Goal: Task Accomplishment & Management: Manage account settings

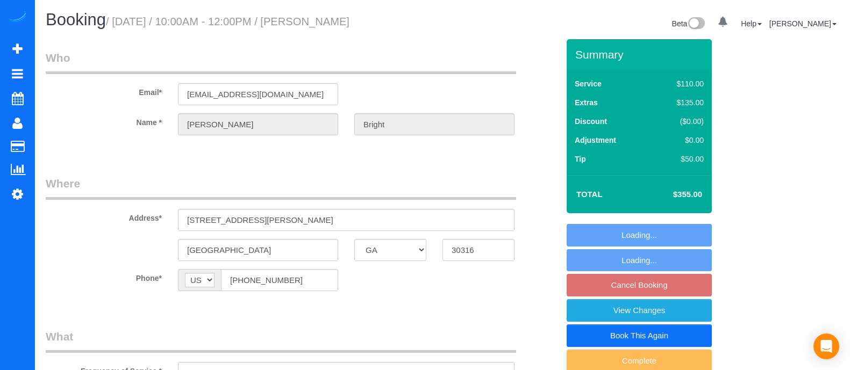
select select "GA"
select select "string:fspay-97f0f380-99b4-4275-9d1b-494a78e7df82"
select select "number:3"
select select "number:6"
select select "object:644"
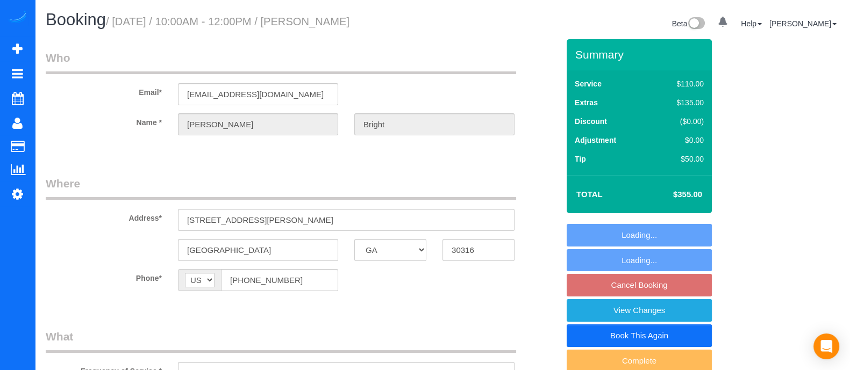
select select "spot2"
select select "2"
select select "object:743"
select select "2"
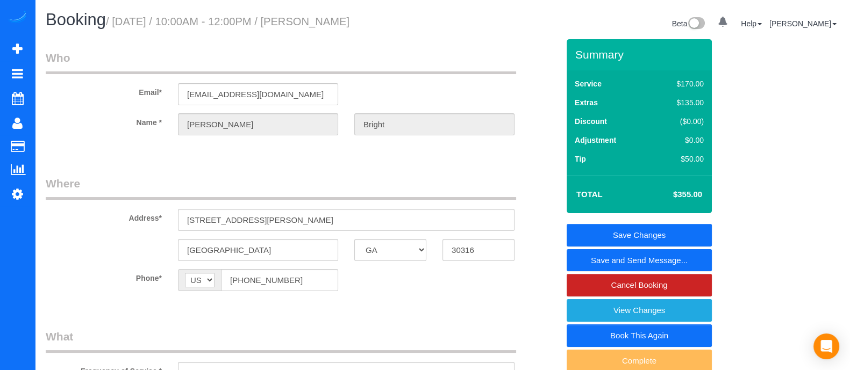
click at [699, 256] on link "Save and Send Message..." at bounding box center [639, 260] width 145 height 23
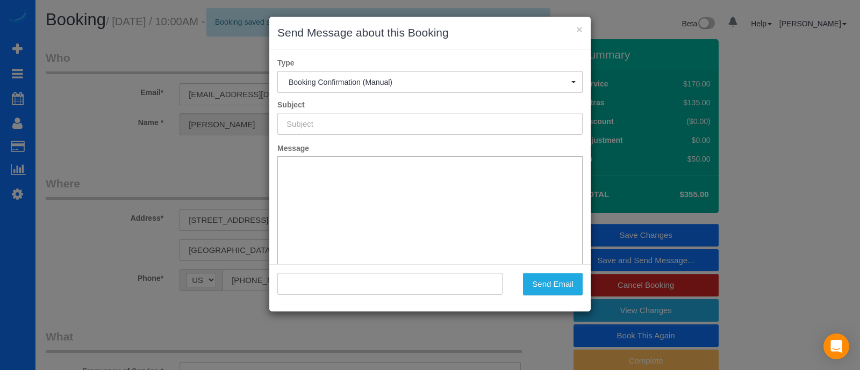
drag, startPoint x: 857, startPoint y: 79, endPoint x: 855, endPoint y: 248, distance: 169.4
click at [850, 248] on html "× Send Message about this Booking Type Booking Confirmation (Manual) Booking Co…" at bounding box center [430, 185] width 860 height 370
type input "Booking Confirmed!"
type input ""Greg Bright" <gbright987@gmail.com>"
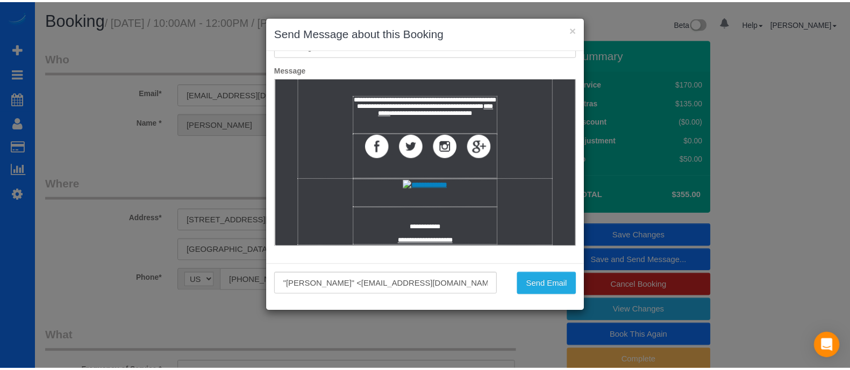
scroll to position [2215, 0]
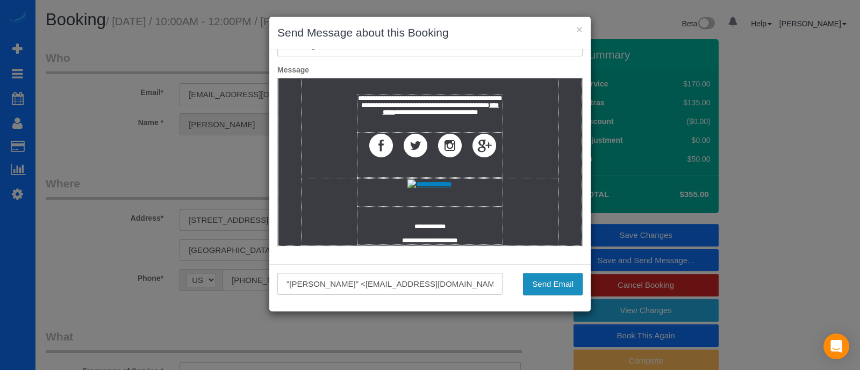
click at [555, 282] on button "Send Email" at bounding box center [553, 284] width 60 height 23
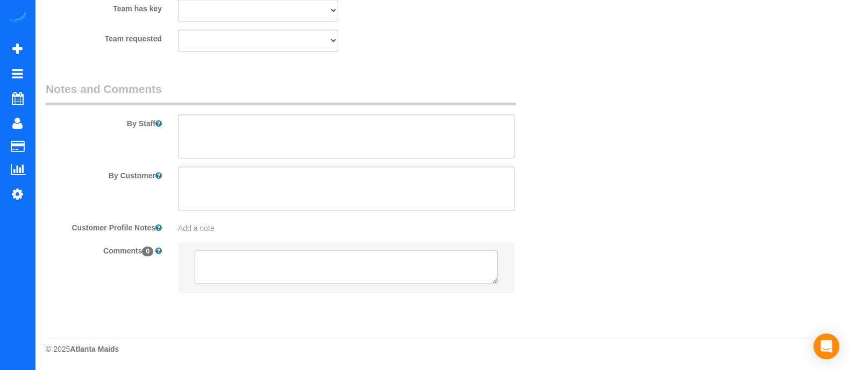
scroll to position [0, 0]
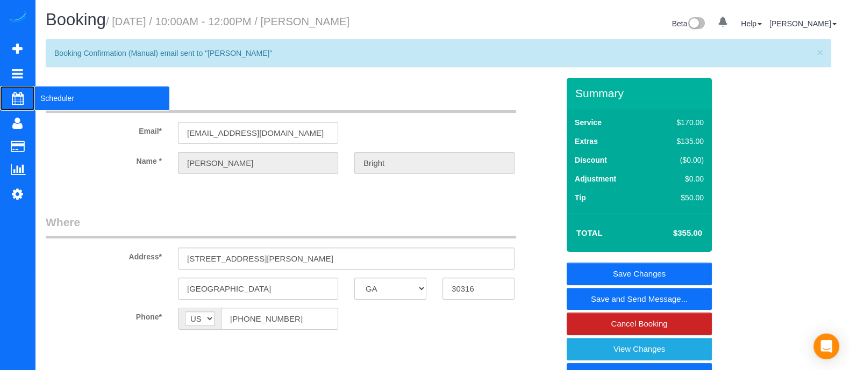
click at [40, 108] on span "Scheduler" at bounding box center [102, 98] width 134 height 25
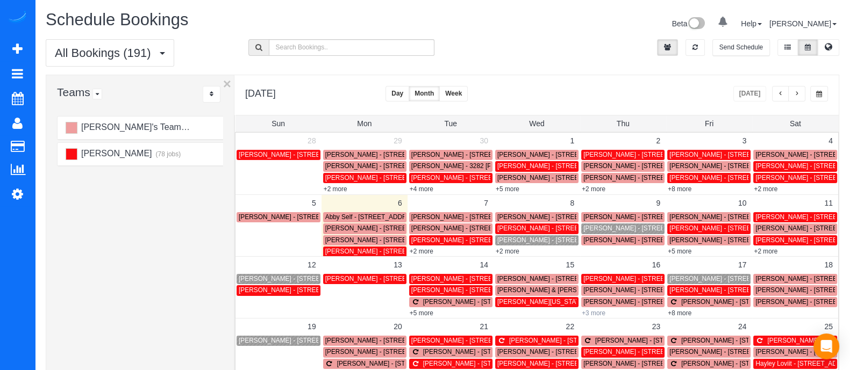
click at [600, 310] on link "+3 more" at bounding box center [594, 314] width 24 height 8
click at [508, 248] on link "+2 more" at bounding box center [508, 252] width 24 height 8
click at [631, 229] on span "Greg Bright - 187 Gibson Street Se, Atlanta, GA 30316" at bounding box center [670, 229] width 174 height 8
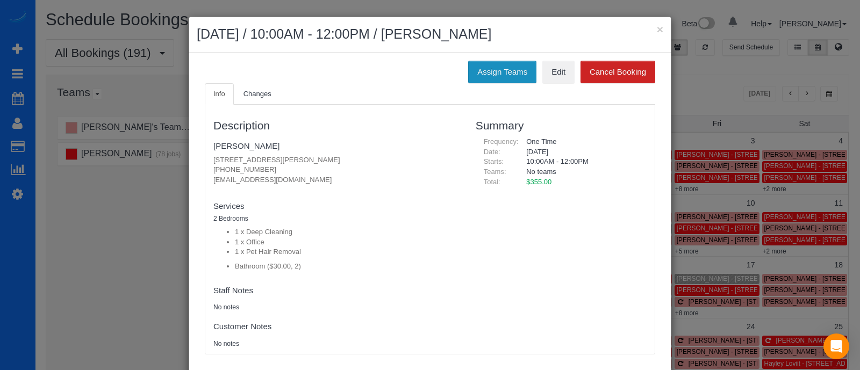
click at [495, 79] on button "Assign Teams" at bounding box center [502, 72] width 68 height 23
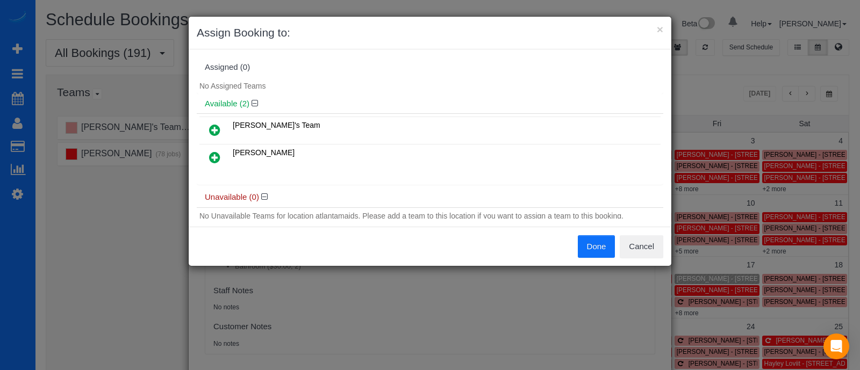
click at [212, 152] on icon at bounding box center [214, 157] width 11 height 13
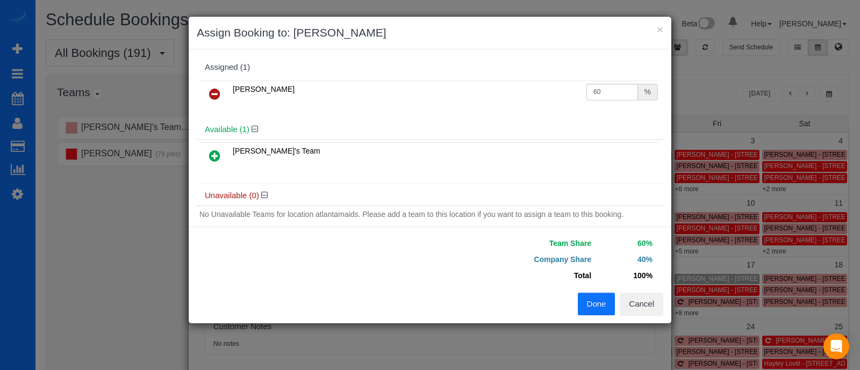
click at [583, 295] on button "Done" at bounding box center [597, 304] width 38 height 23
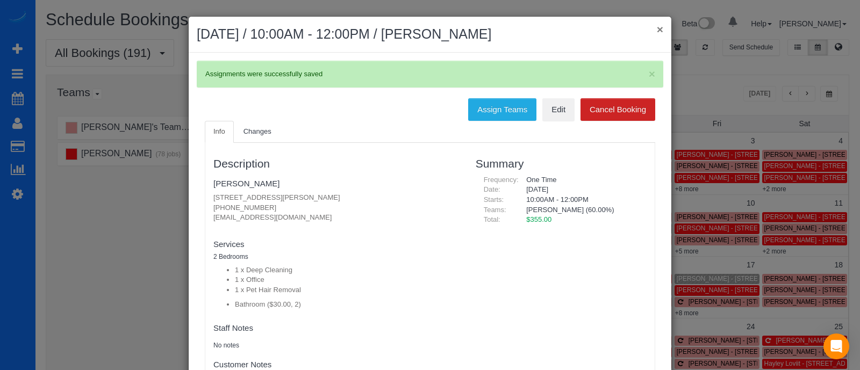
click at [657, 32] on button "×" at bounding box center [660, 29] width 6 height 11
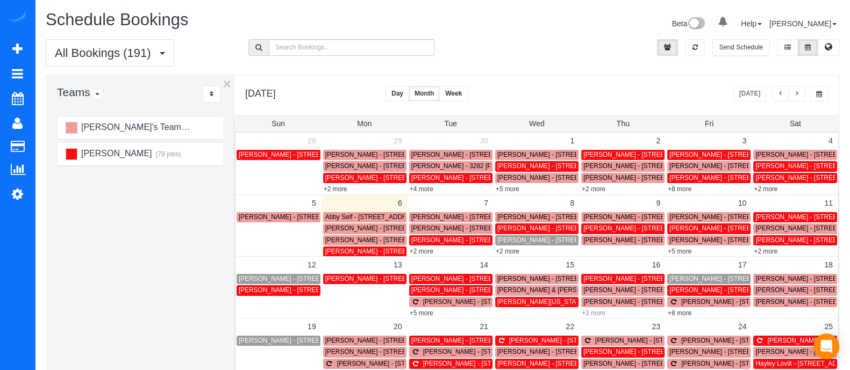
click at [598, 312] on link "+3 more" at bounding box center [594, 314] width 24 height 8
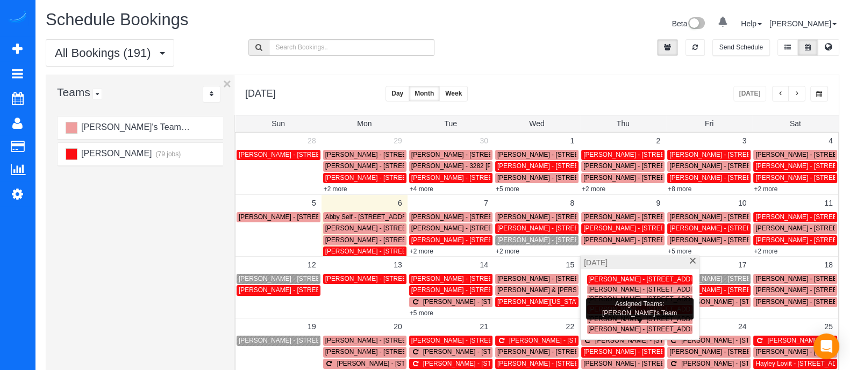
click at [609, 331] on span "Raj Vyas - 270 17th St Nw Atlanta Ga 30363 Unit 707, Atlanta, GA 30326" at bounding box center [649, 330] width 122 height 8
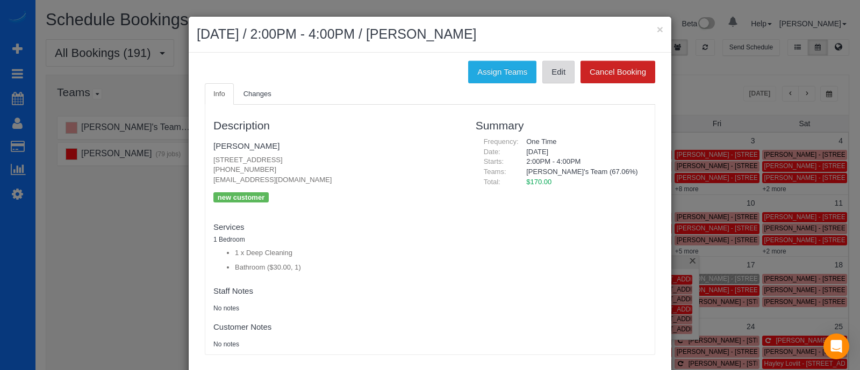
click at [551, 68] on link "Edit" at bounding box center [559, 72] width 32 height 23
click at [657, 27] on button "×" at bounding box center [660, 29] width 6 height 11
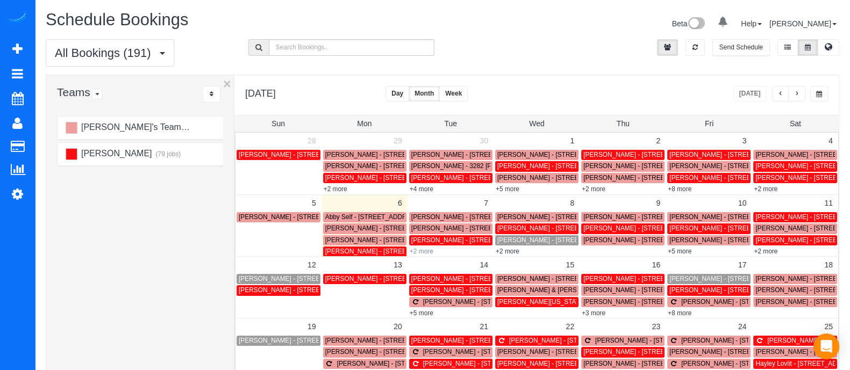
click at [419, 252] on link "+2 more" at bounding box center [422, 252] width 24 height 8
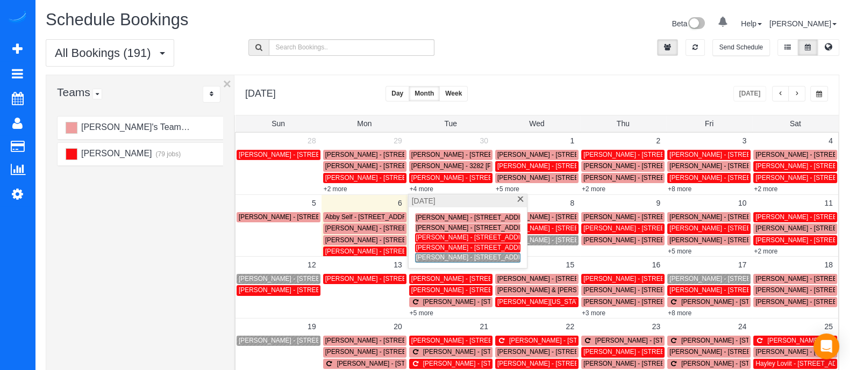
click at [429, 237] on span "Chase Anderton - 888 Juniper St Ne, Apt 2301, Atl, GA 30309" at bounding box center [477, 238] width 122 height 8
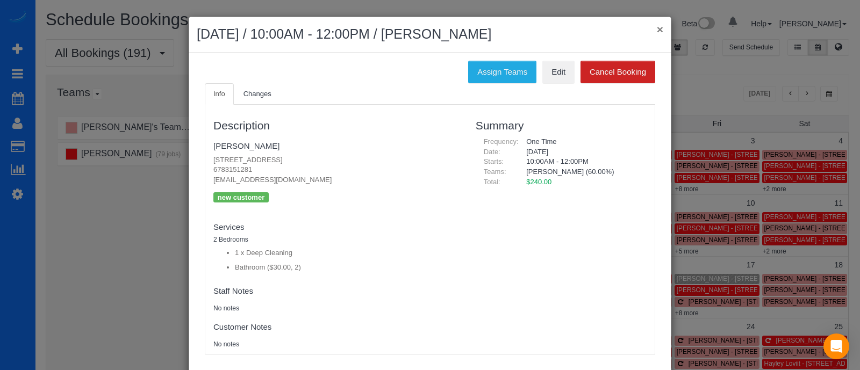
click at [657, 30] on button "×" at bounding box center [660, 29] width 6 height 11
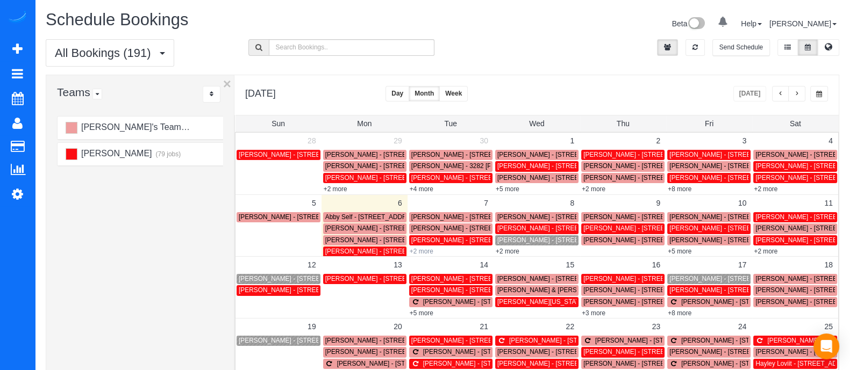
click at [426, 250] on link "+2 more" at bounding box center [422, 252] width 24 height 8
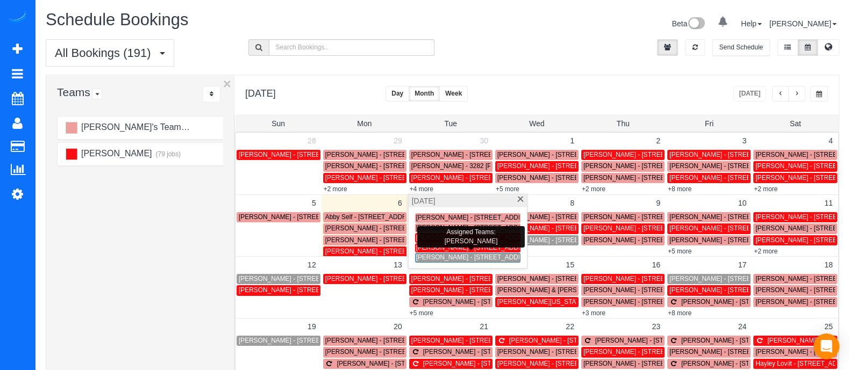
click at [451, 247] on span "Gayle King - 2171 Peachtree Rd Ne, Atlanta, GA 30309" at bounding box center [477, 248] width 122 height 8
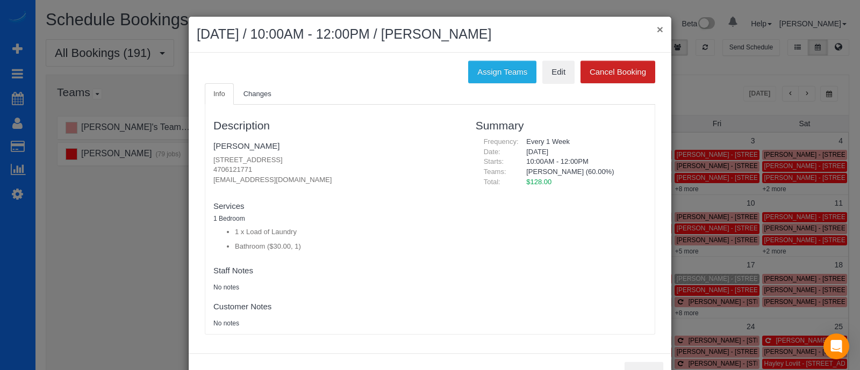
click at [657, 27] on button "×" at bounding box center [660, 29] width 6 height 11
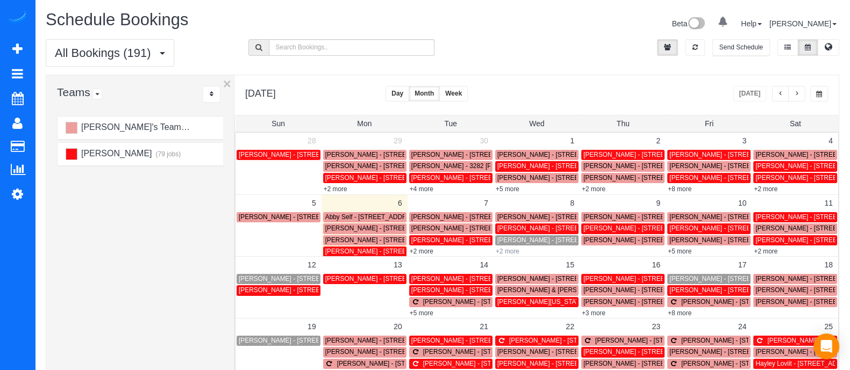
click at [509, 251] on link "+2 more" at bounding box center [508, 252] width 24 height 8
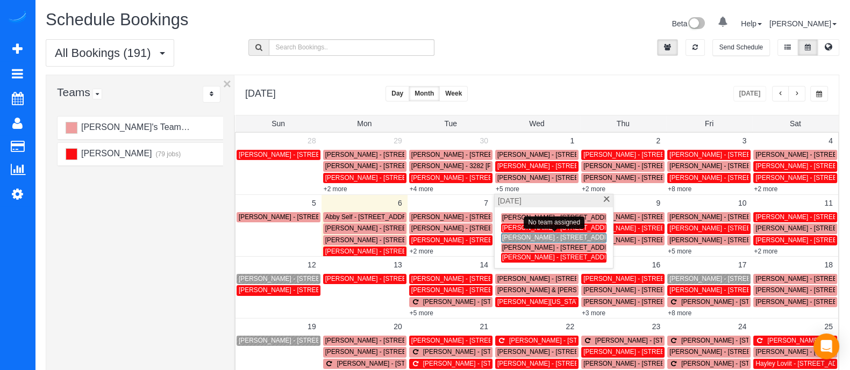
click at [517, 240] on span "Millicent Grant - 1237 Memorial Dr Se, Unit 304, Atlanta, GA 30316" at bounding box center [589, 238] width 174 height 8
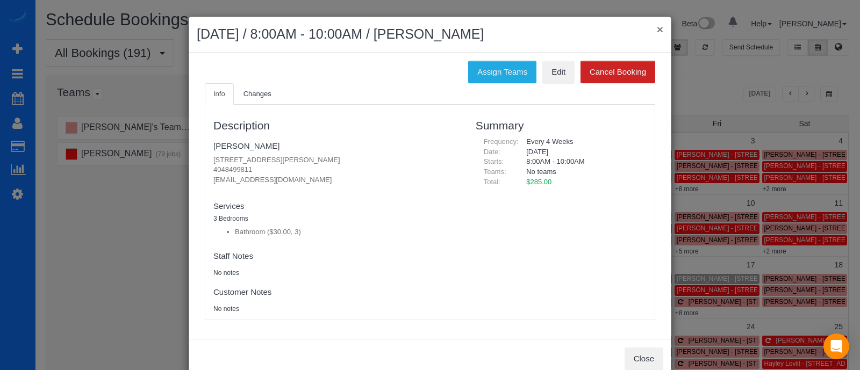
click at [657, 28] on button "×" at bounding box center [660, 29] width 6 height 11
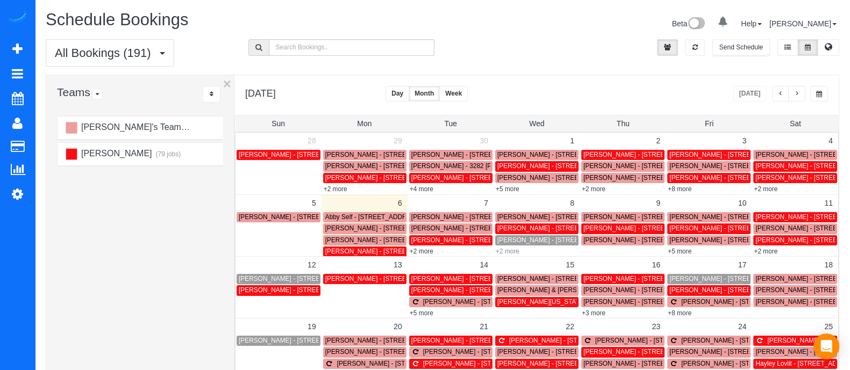
click at [516, 252] on link "+2 more" at bounding box center [508, 252] width 24 height 8
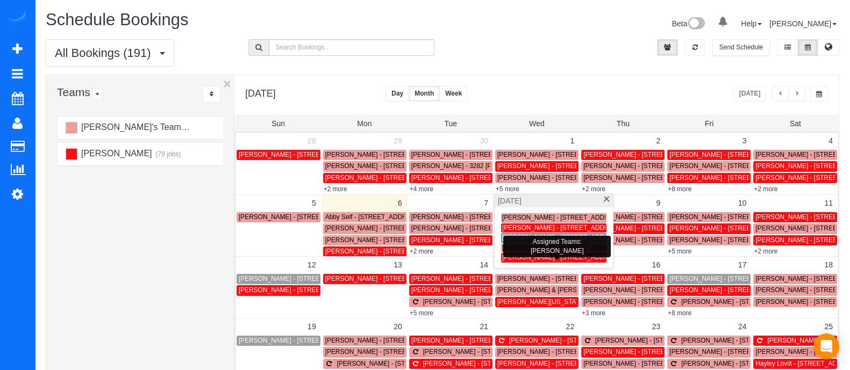
click at [511, 261] on div "Olivia Berry - 1315 Lincoln Court Avenue Ne, 1315, Brookhaven, GA 30329" at bounding box center [553, 258] width 103 height 8
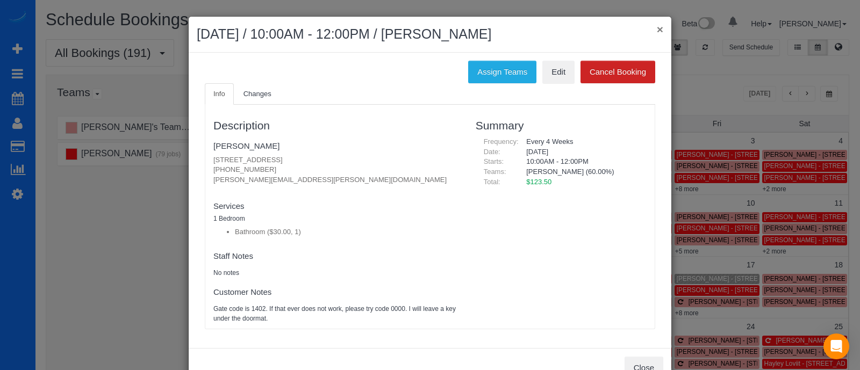
click at [657, 30] on button "×" at bounding box center [660, 29] width 6 height 11
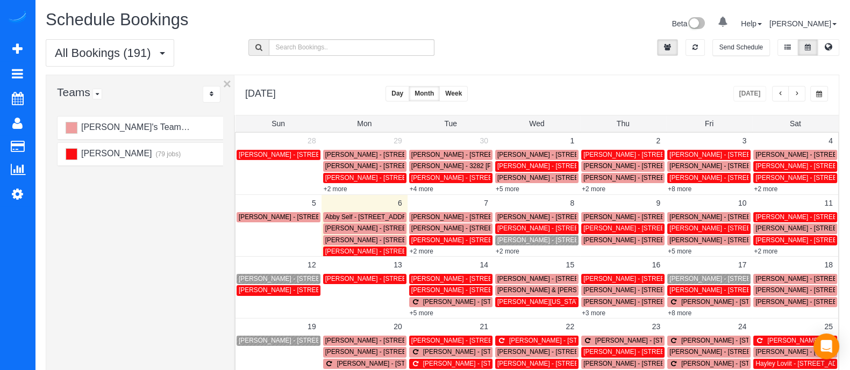
click at [533, 225] on span "Joseph Morris - 395 Central Park Pl Neatlanta, Ga 30312, Usa Unit 420, Atlanta,…" at bounding box center [558, 229] width 122 height 8
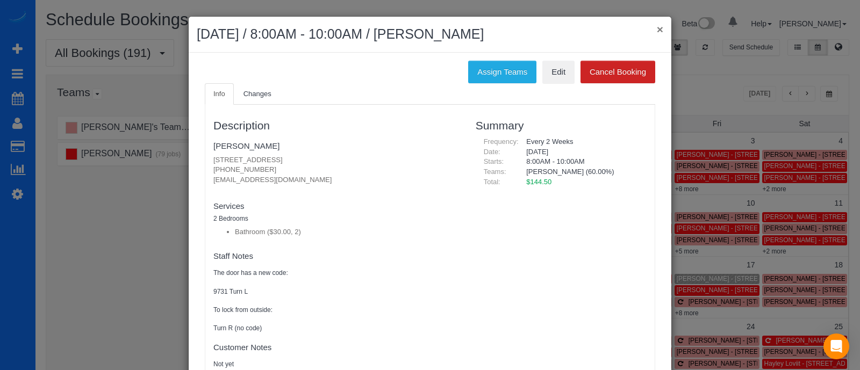
click at [657, 32] on button "×" at bounding box center [660, 29] width 6 height 11
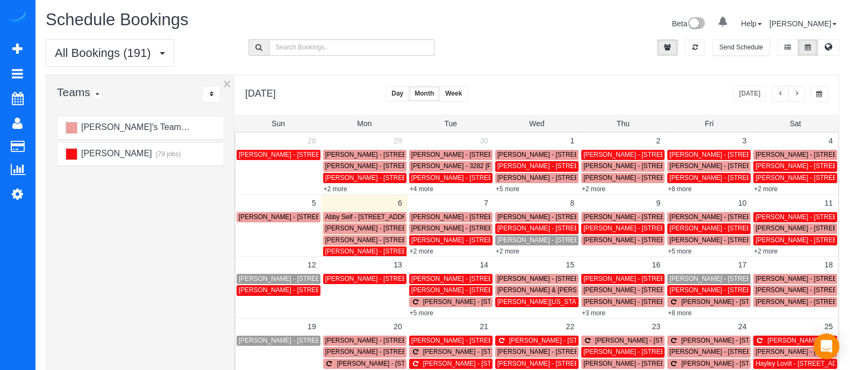
click at [51, 190] on div "Alessandra's Team (103 jobs) Sindy Orellana (79 jobs)" at bounding box center [140, 333] width 188 height 441
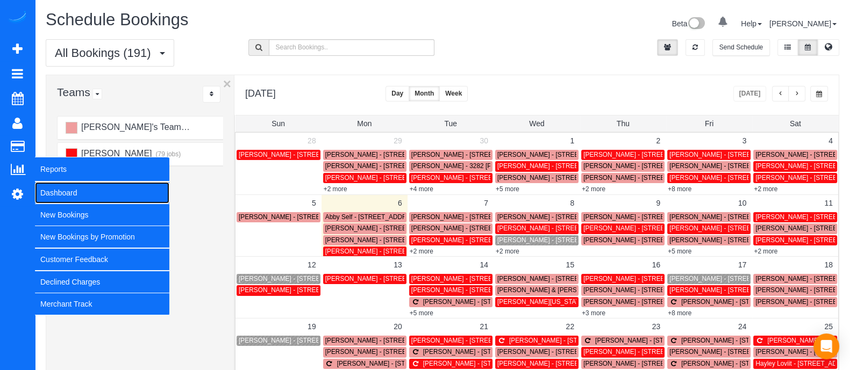
click at [51, 184] on link "Dashboard" at bounding box center [102, 193] width 134 height 22
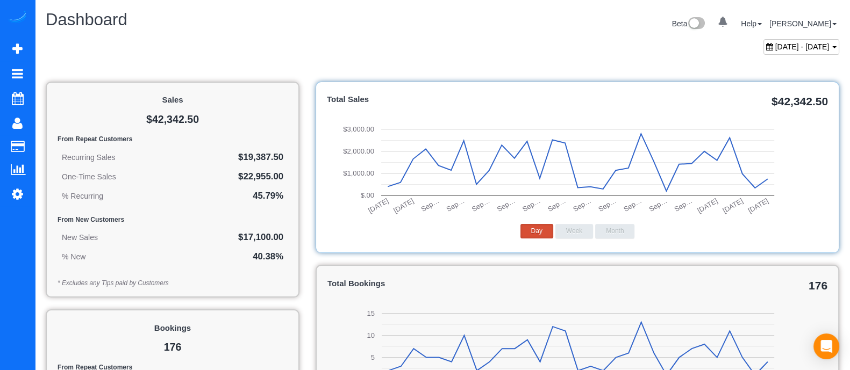
click at [803, 42] on span "September 06, 2025 - October 06, 2025" at bounding box center [802, 46] width 54 height 9
type input "**********"
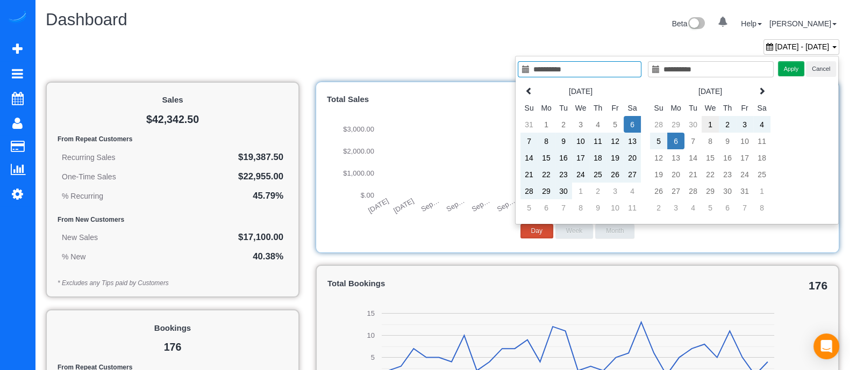
type input "**********"
click at [707, 122] on td "1" at bounding box center [710, 124] width 17 height 17
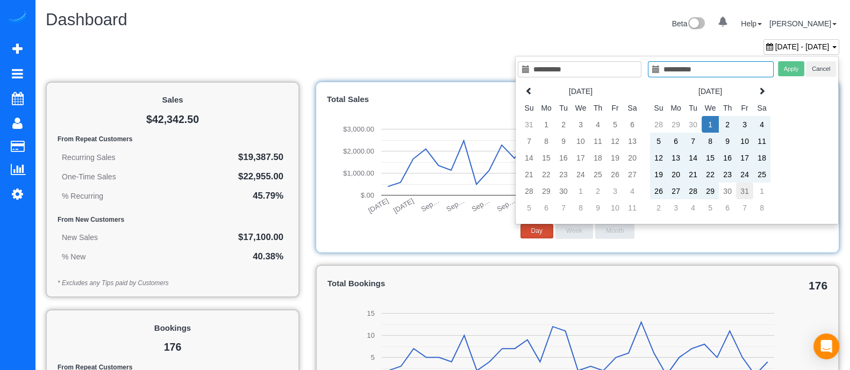
type input "**********"
click at [743, 195] on td "31" at bounding box center [744, 191] width 17 height 17
type input "**********"
click at [793, 73] on button "Apply" at bounding box center [791, 69] width 27 height 16
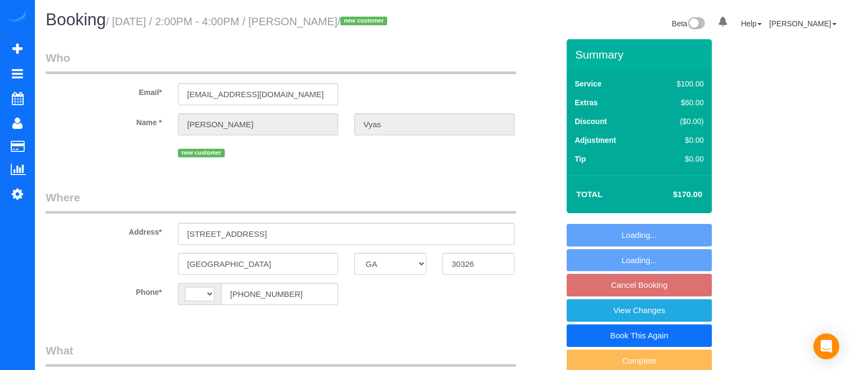
select select "GA"
select select "number:3"
select select "number:6"
select select "object:416"
select select "string:[GEOGRAPHIC_DATA]"
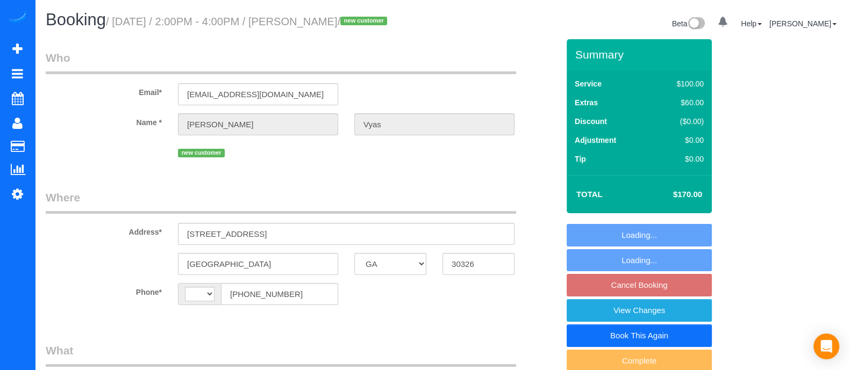
select select "string:fspay-a9b975f4-53c9-4a79-8d28-c0fd90aefc14"
select select "spot4"
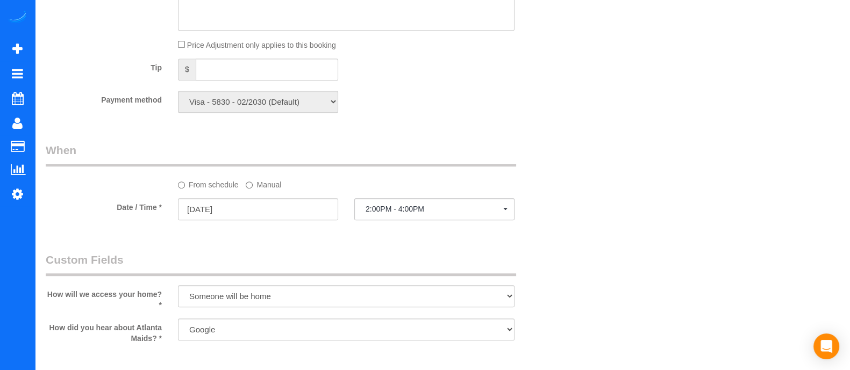
scroll to position [750, 0]
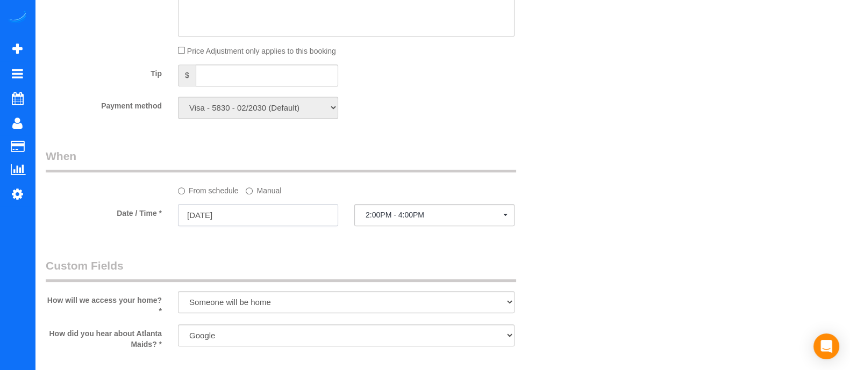
click at [286, 218] on input "[DATE]" at bounding box center [258, 215] width 160 height 22
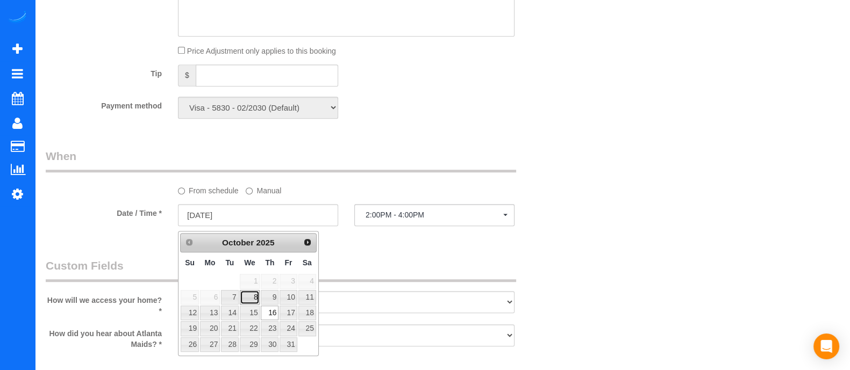
click at [256, 296] on link "8" at bounding box center [250, 297] width 20 height 15
type input "[DATE]"
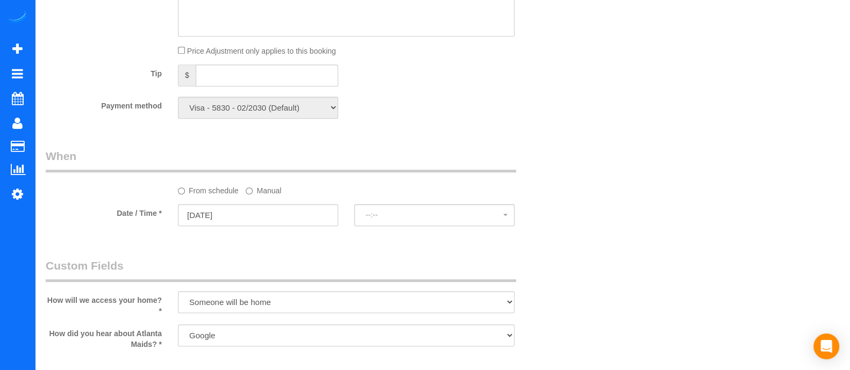
select select "spot20"
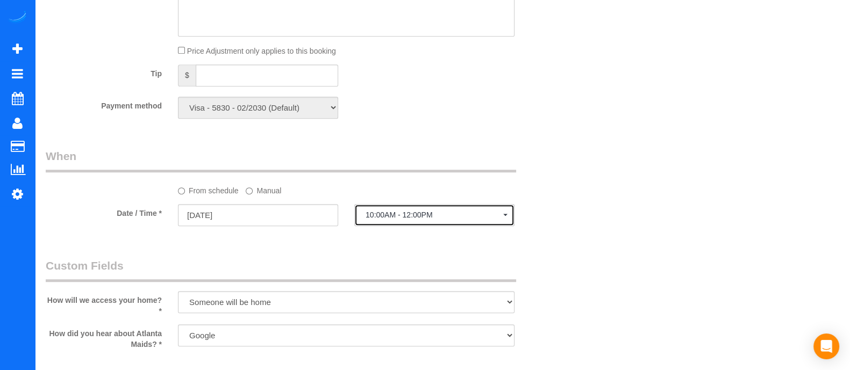
click at [489, 218] on span "10:00AM - 12:00PM" at bounding box center [435, 215] width 138 height 9
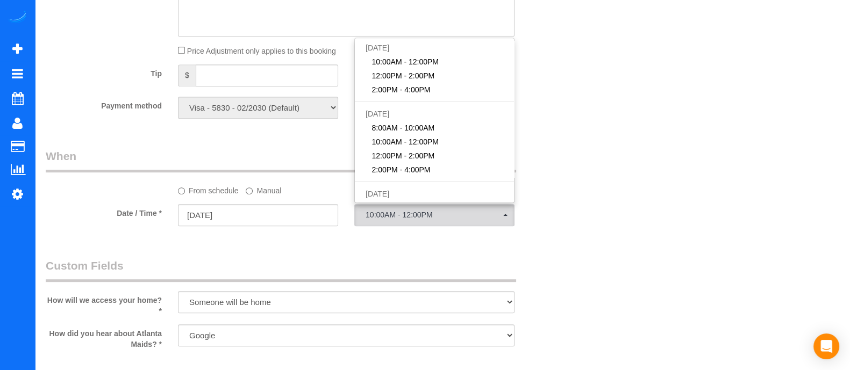
click at [565, 104] on div "Payment method Visa - 5830 - 02/2030 (Default) Add Credit Card ─────────────── …" at bounding box center [302, 108] width 529 height 22
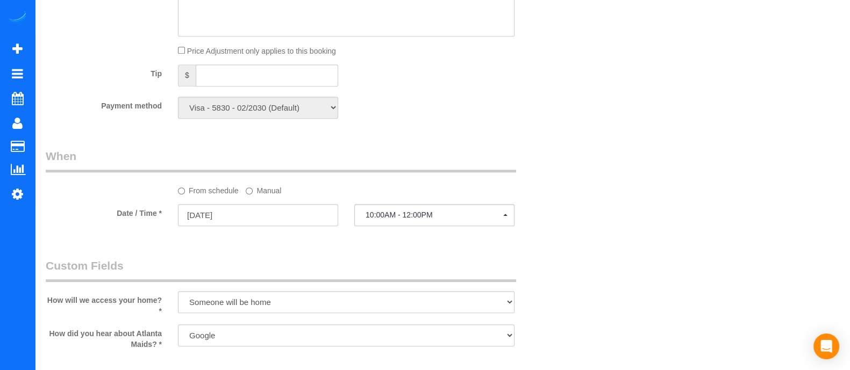
click at [265, 195] on label "Manual" at bounding box center [263, 189] width 35 height 15
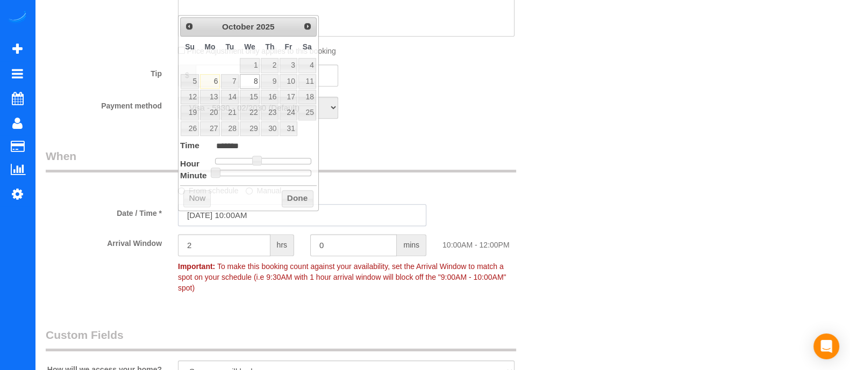
click at [253, 217] on input "[DATE] 10:00AM" at bounding box center [302, 215] width 248 height 22
type input "[DATE] 9:00AM"
type input "******"
type input "[DATE] 8:00AM"
type input "******"
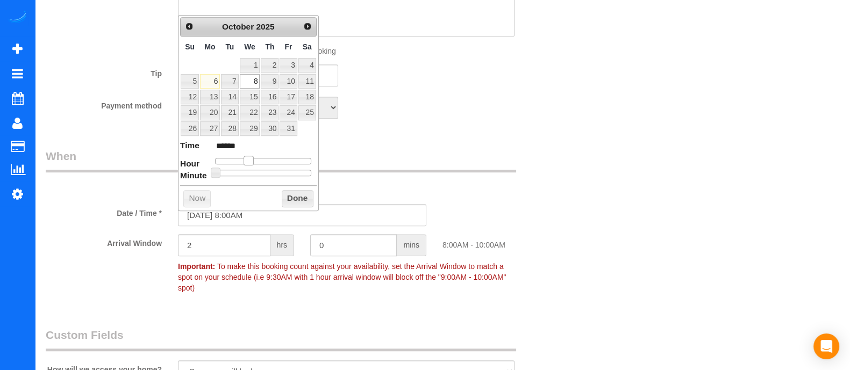
drag, startPoint x: 254, startPoint y: 157, endPoint x: 248, endPoint y: 159, distance: 6.8
click at [248, 159] on span at bounding box center [249, 161] width 10 height 10
click at [282, 192] on button "Done" at bounding box center [298, 198] width 32 height 17
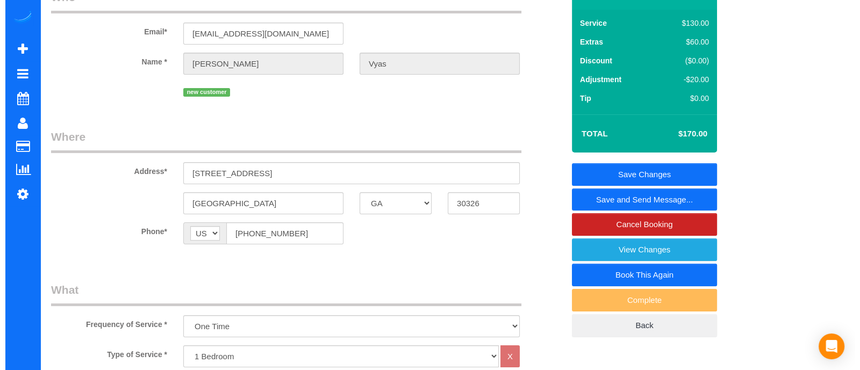
scroll to position [0, 0]
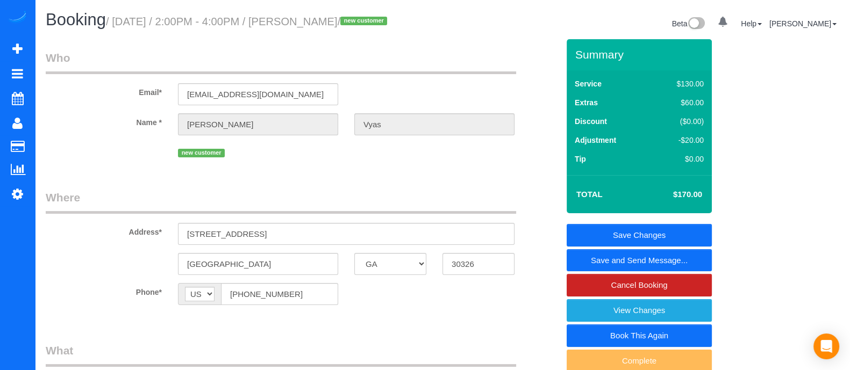
click at [645, 258] on link "Save and Send Message..." at bounding box center [639, 260] width 145 height 23
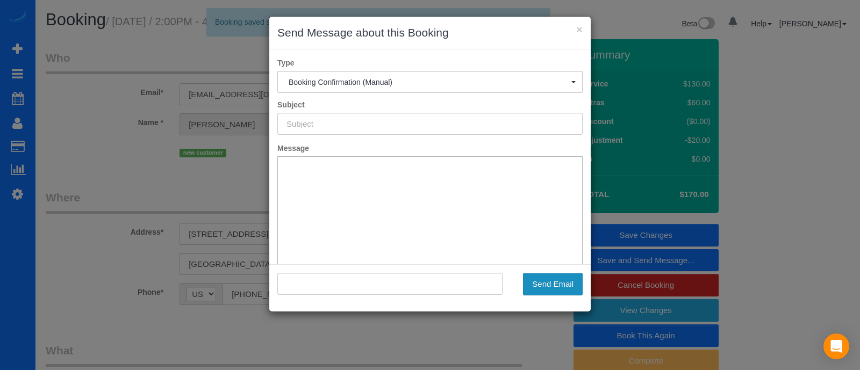
type input "Booking Confirmed!"
type input ""[PERSON_NAME]" <[EMAIL_ADDRESS][DOMAIN_NAME]>"
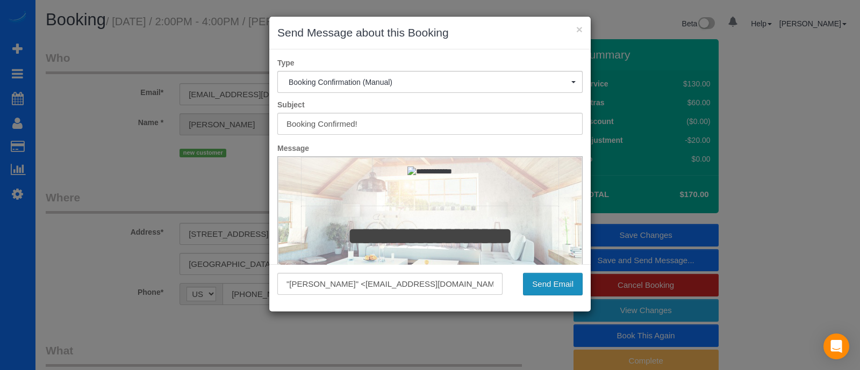
click at [557, 288] on button "Send Email" at bounding box center [553, 284] width 60 height 23
